Goal: Find contact information: Find contact information

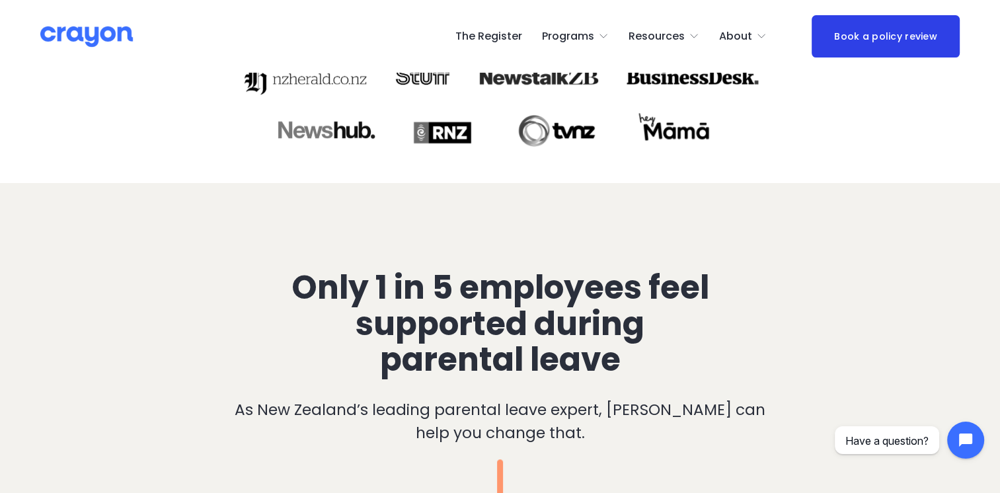
scroll to position [529, 0]
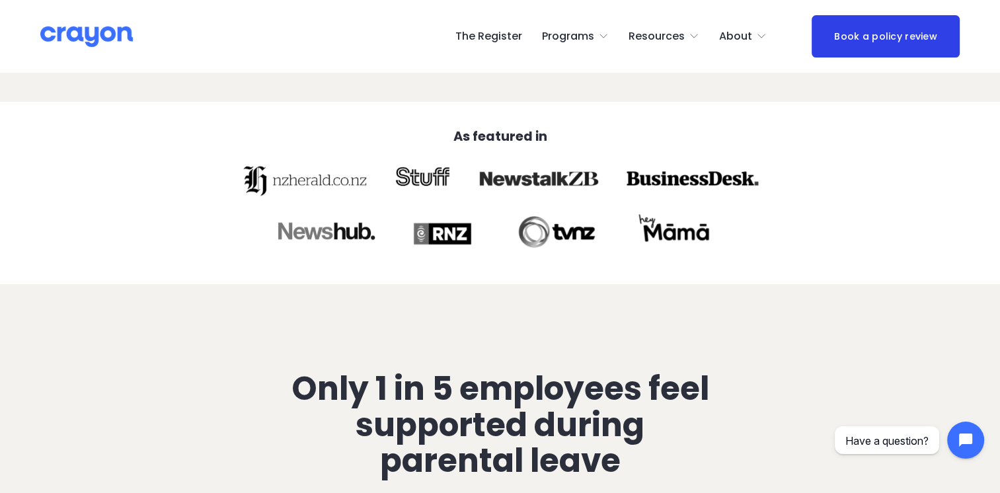
click at [762, 38] on icon "folder dropdown" at bounding box center [761, 36] width 11 height 11
click at [0, 0] on span "About Us" at bounding box center [0, 0] width 0 height 0
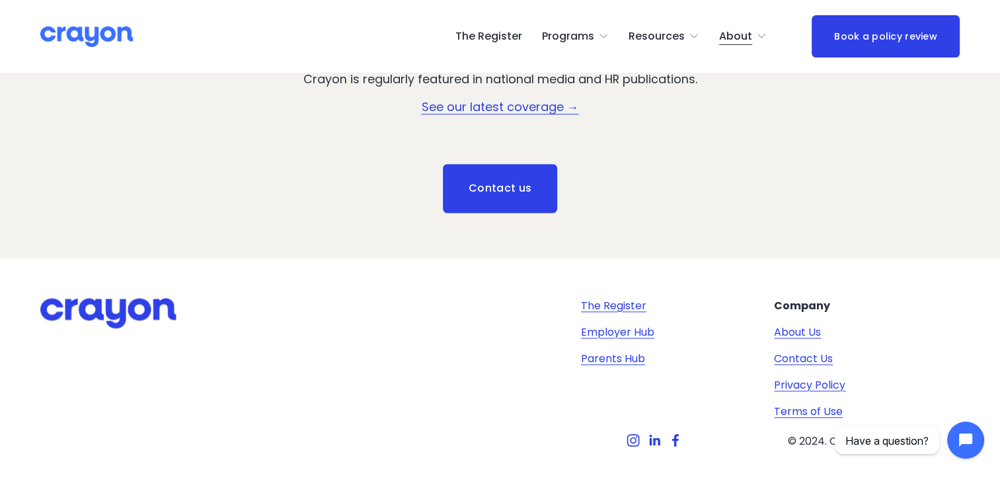
scroll to position [1849, 0]
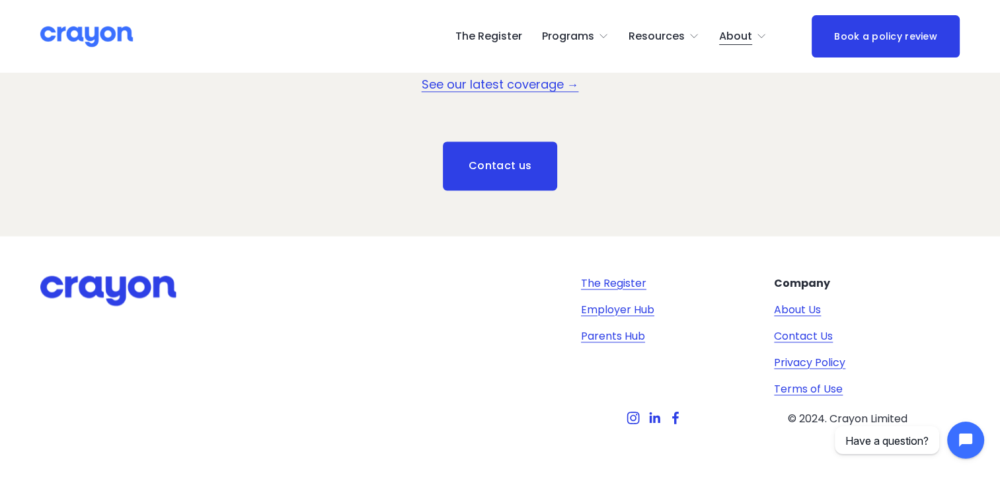
click at [822, 330] on link "Contact Us" at bounding box center [803, 336] width 59 height 16
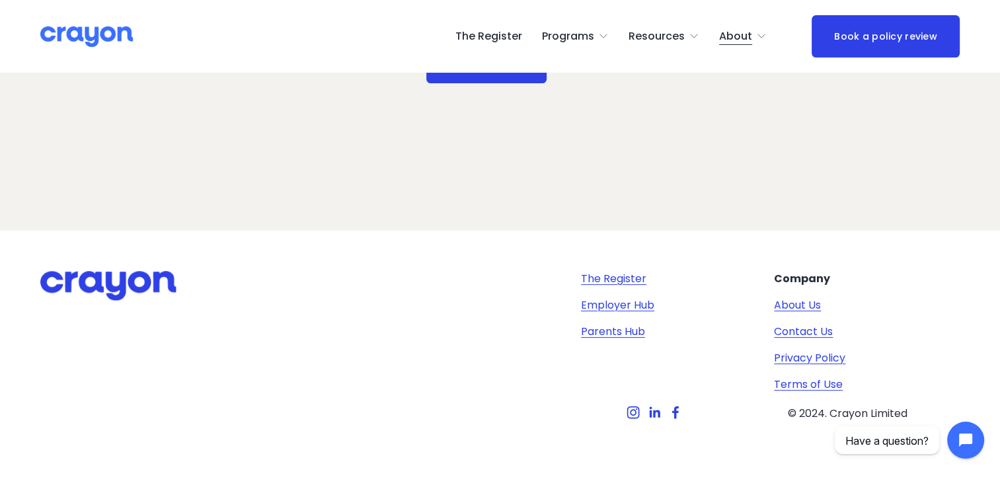
scroll to position [435, 0]
click at [675, 414] on use "Facebook" at bounding box center [675, 412] width 7 height 13
